Goal: Task Accomplishment & Management: Use online tool/utility

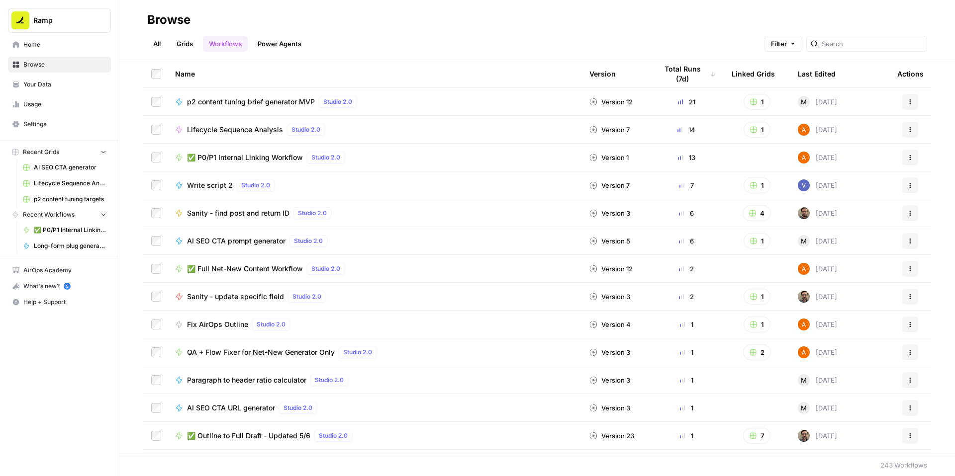
click at [292, 163] on span "✅ P0/P1 Internal Linking Workflow" at bounding box center [245, 158] width 116 height 10
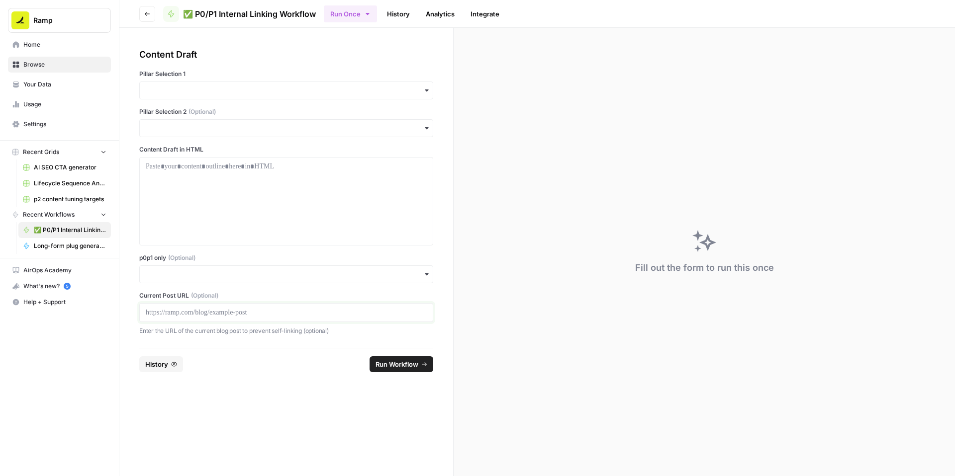
click at [214, 318] on p at bounding box center [286, 313] width 281 height 10
click at [218, 280] on input "p0p1 only (Optional)" at bounding box center [286, 275] width 281 height 10
click at [199, 370] on div "Yes" at bounding box center [310, 372] width 271 height 19
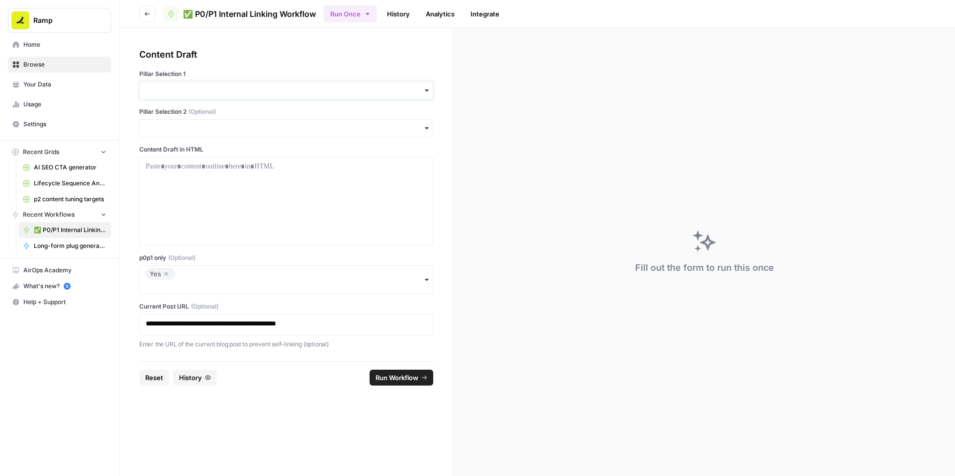
click at [273, 95] on input "Pillar Selection 1" at bounding box center [286, 91] width 281 height 10
click at [219, 187] on div "Accounting" at bounding box center [310, 180] width 271 height 19
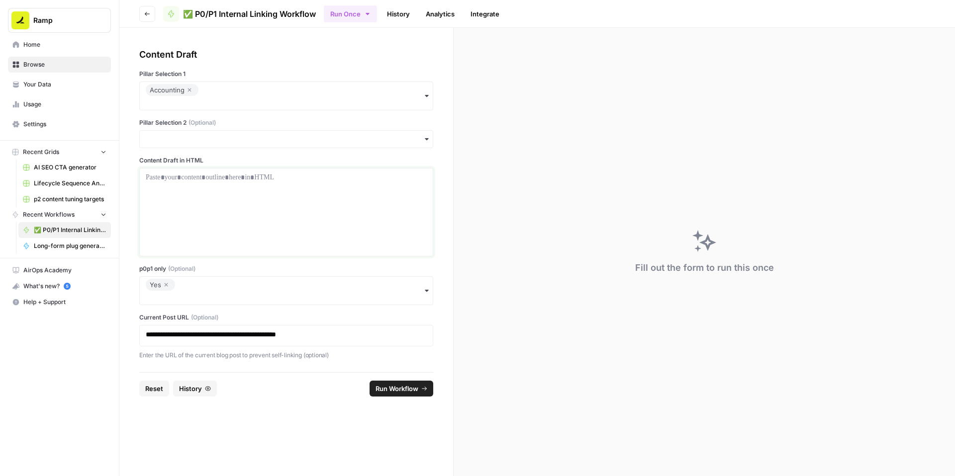
click at [240, 183] on p at bounding box center [286, 178] width 281 height 10
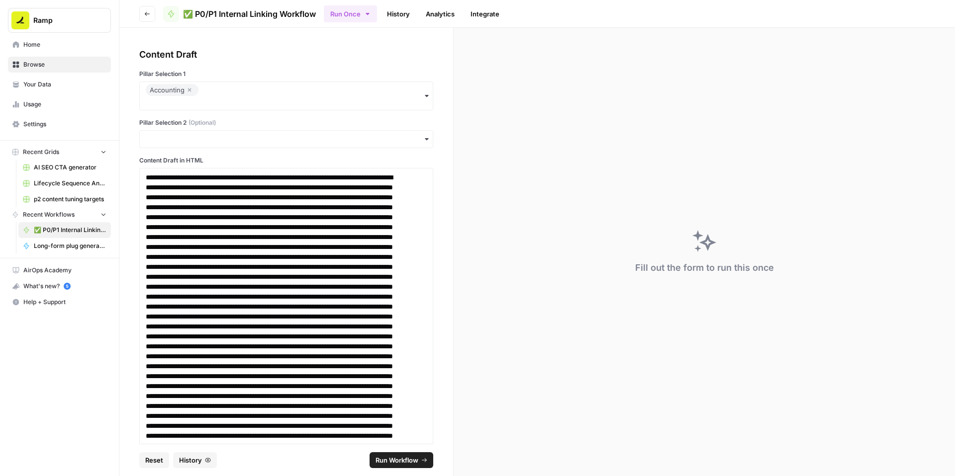
click at [404, 456] on span "Run Workflow" at bounding box center [396, 461] width 43 height 10
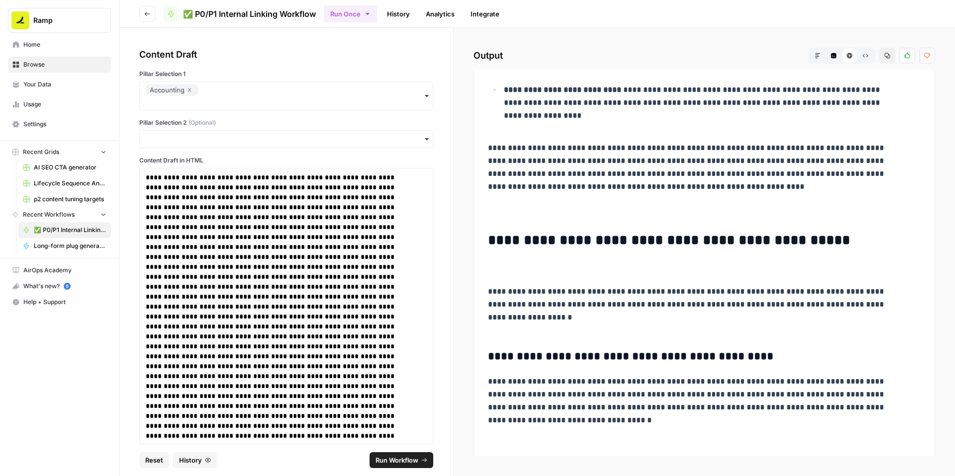
scroll to position [4508, 0]
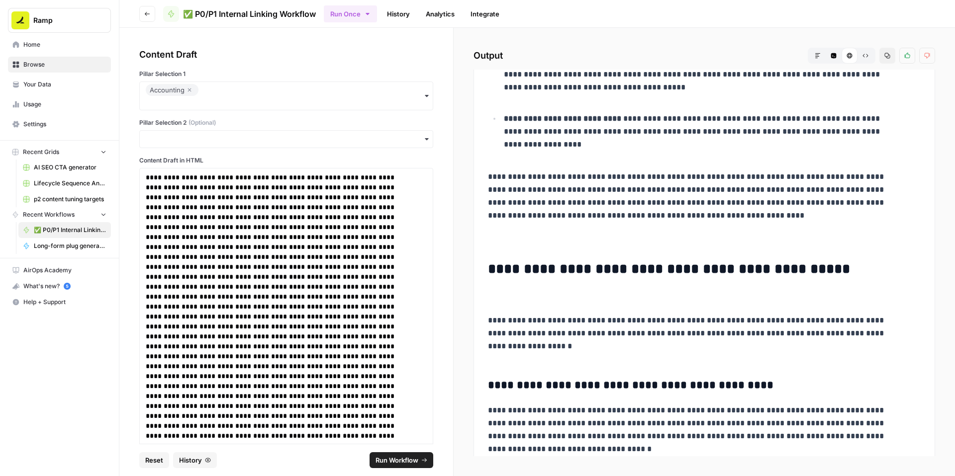
click at [884, 59] on icon "button" at bounding box center [887, 56] width 6 height 6
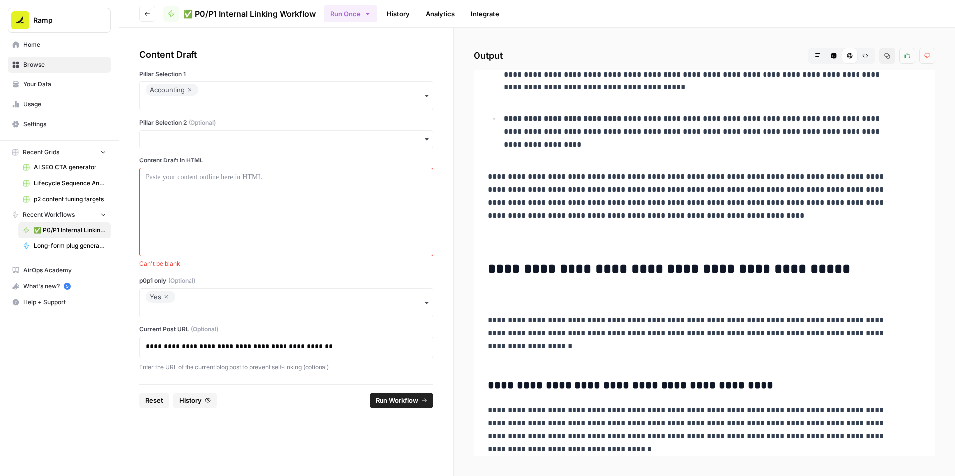
click at [169, 303] on icon "button" at bounding box center [166, 297] width 6 height 12
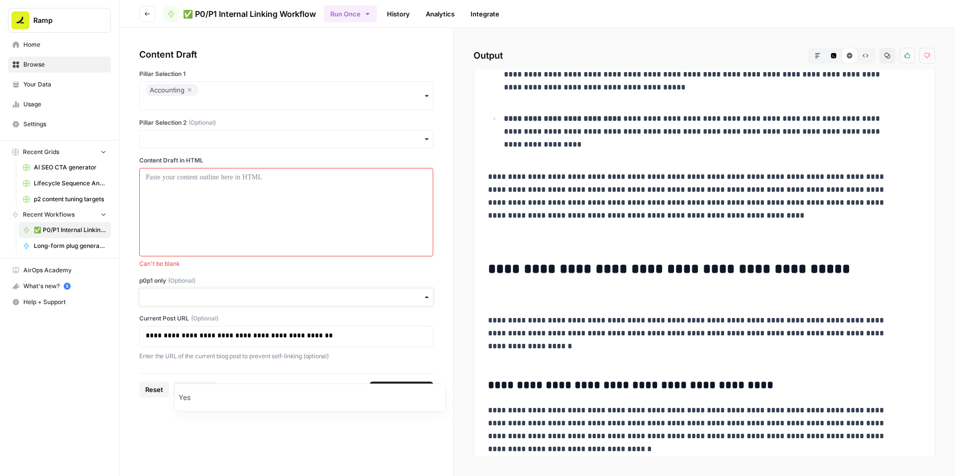
click at [229, 302] on input "p0p1 only (Optional)" at bounding box center [286, 297] width 281 height 10
click at [272, 269] on span "Can't be blank" at bounding box center [286, 264] width 294 height 9
click at [249, 242] on div at bounding box center [286, 213] width 281 height 80
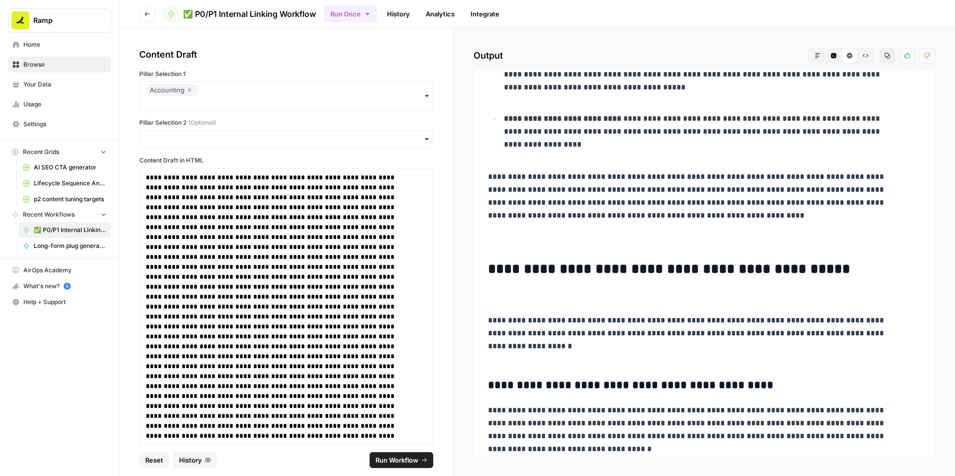
click at [401, 456] on span "Run Workflow" at bounding box center [396, 461] width 43 height 10
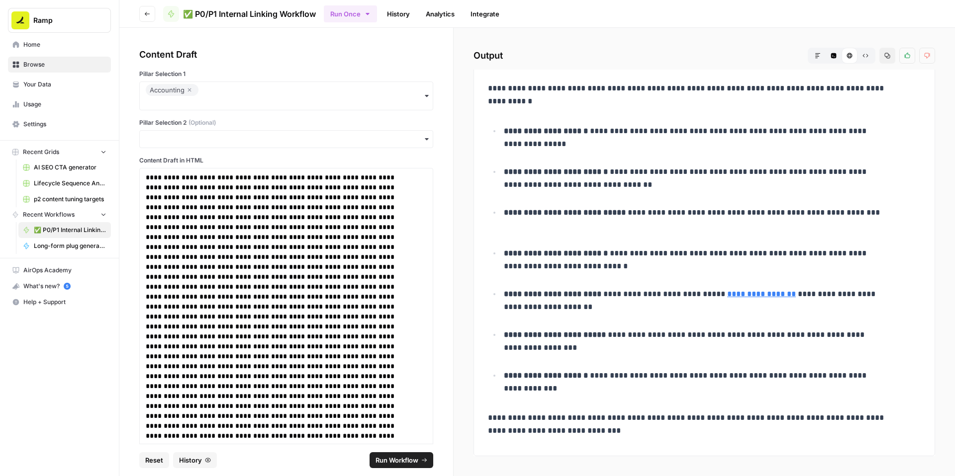
scroll to position [6692, 0]
click at [884, 59] on icon "button" at bounding box center [887, 56] width 6 height 6
